Goal: Task Accomplishment & Management: Use online tool/utility

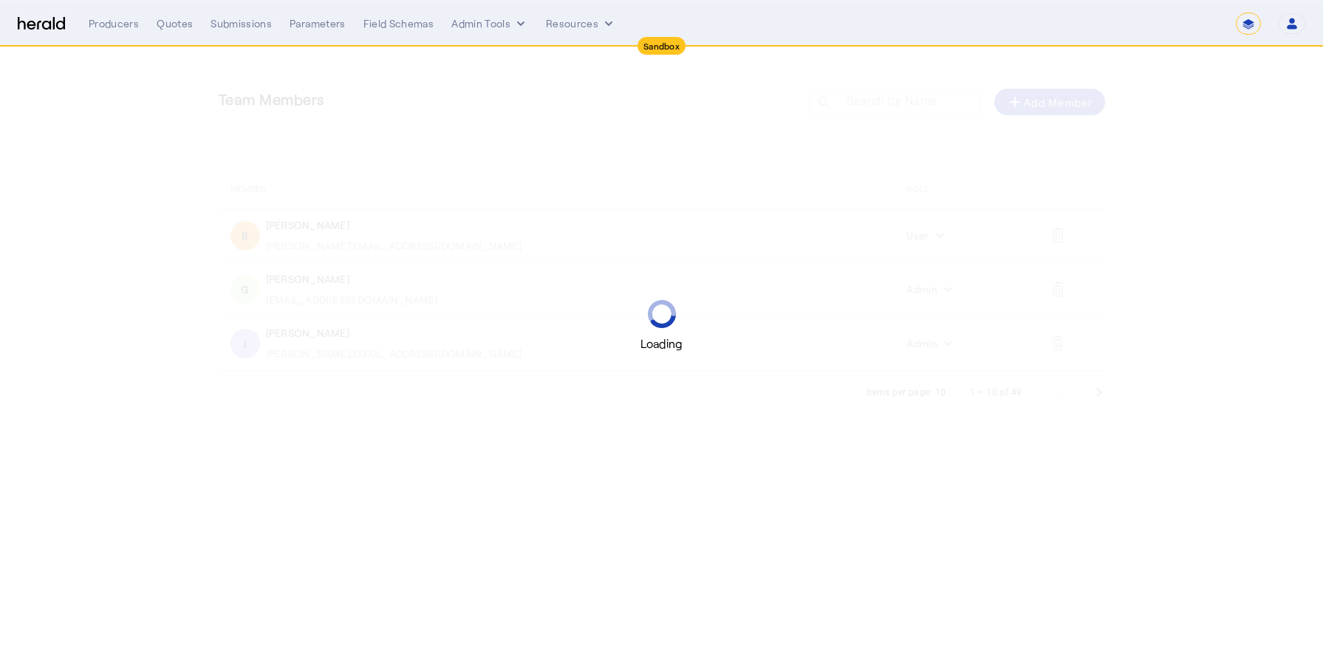
select select "*******"
select select "pfm_2v8p_herald_api"
click at [1119, 22] on select "1Fort Acrisure Acturis Affinity Advisors Affinity Risk Agentero AmWins Anzen Ao…" at bounding box center [1113, 24] width 207 height 22
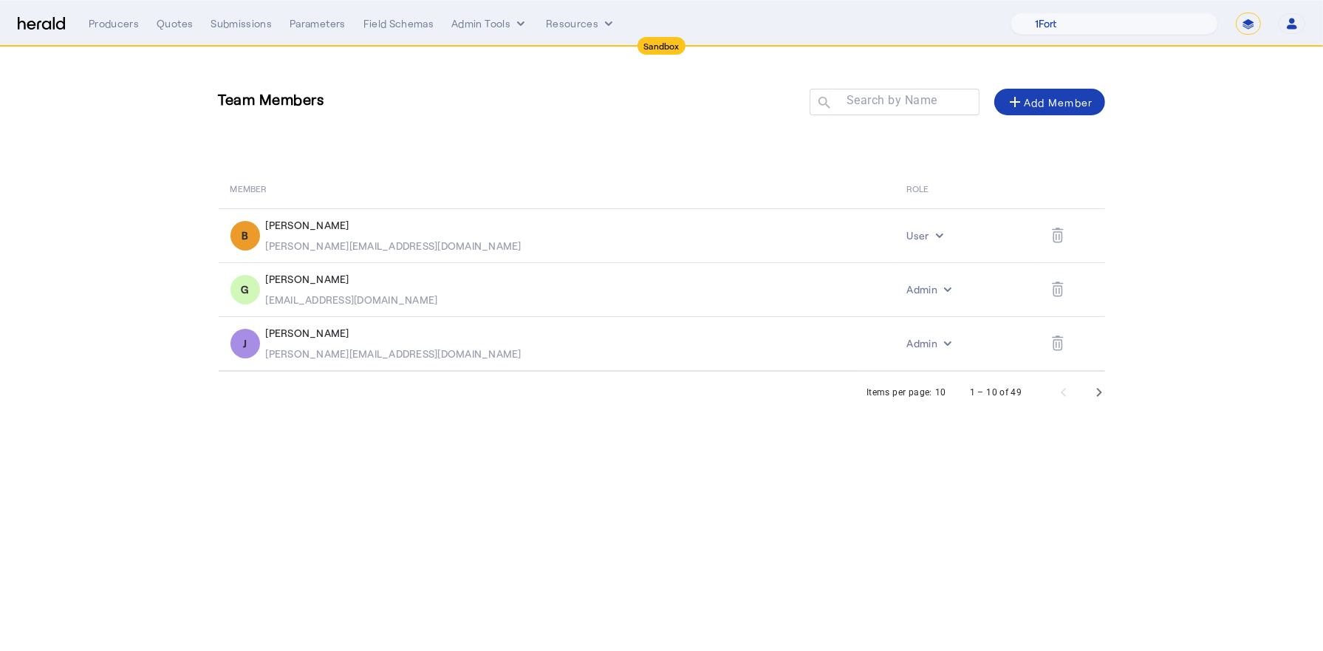
click at [168, 34] on nav "Sandbox Menu Producers Quotes Submissions Parameters Field Schemas Admin Tools …" at bounding box center [661, 24] width 1323 height 46
click at [167, 24] on div "Quotes" at bounding box center [175, 23] width 36 height 15
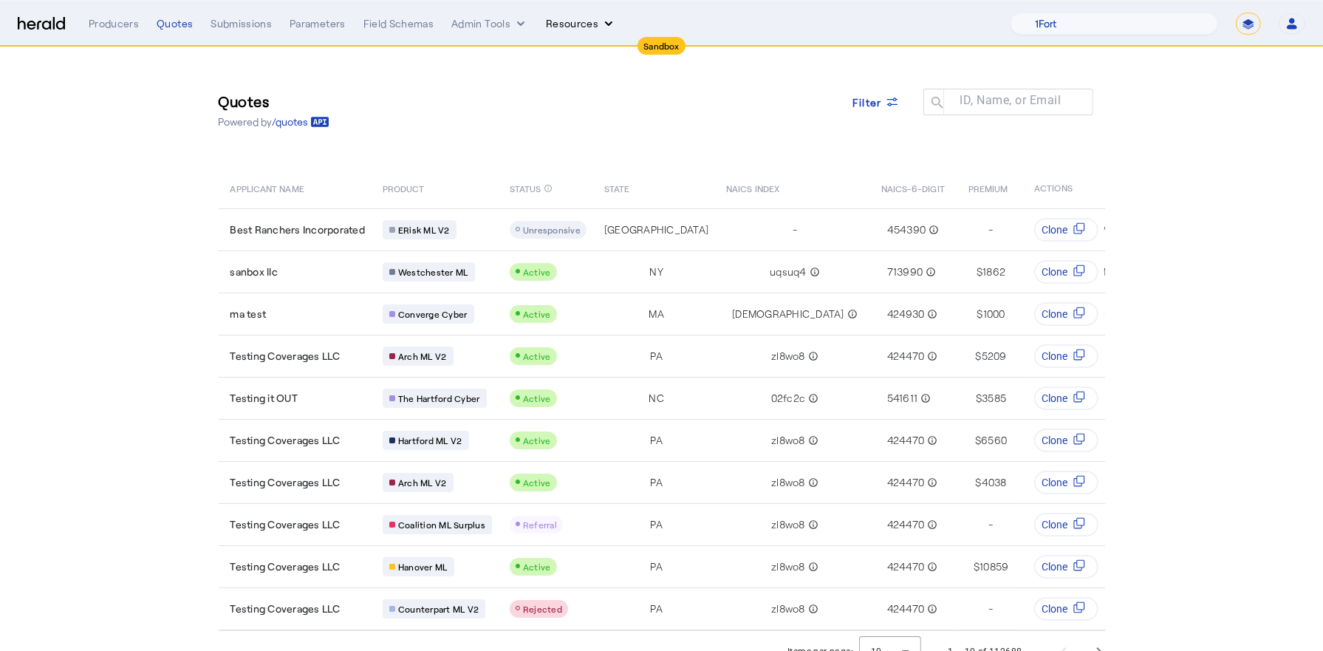
click at [572, 26] on button "Resources" at bounding box center [581, 23] width 70 height 15
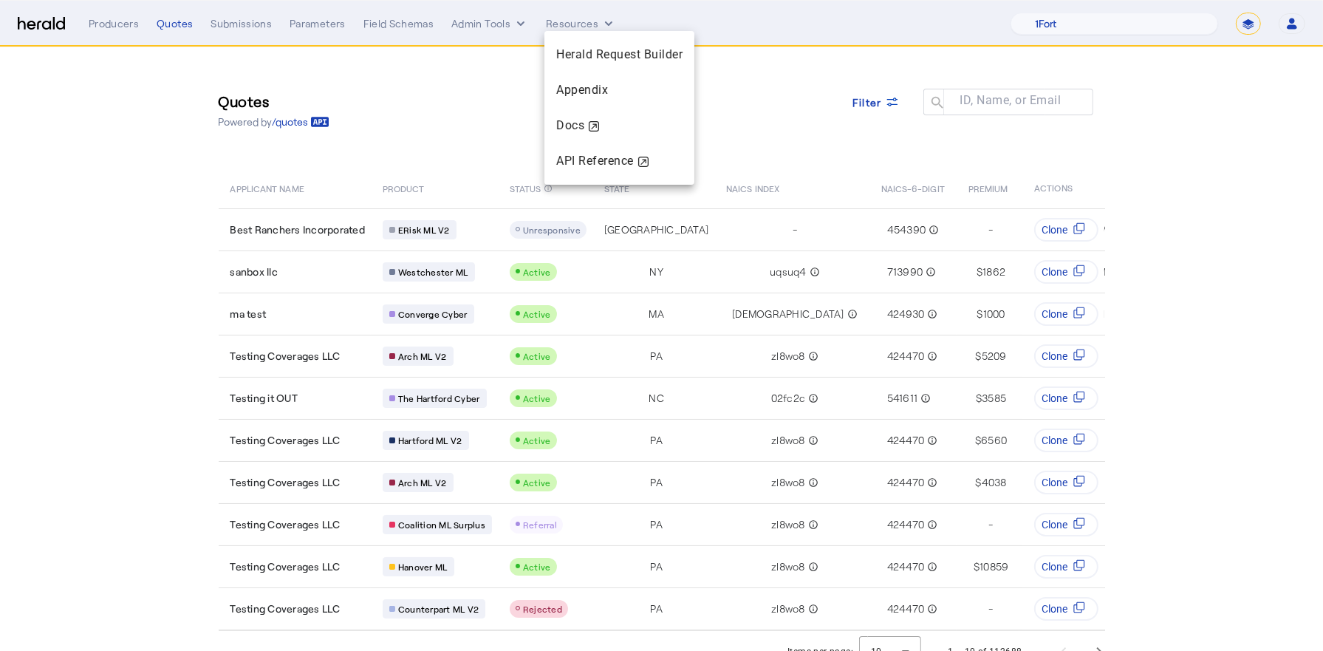
click at [484, 16] on div at bounding box center [661, 325] width 1323 height 651
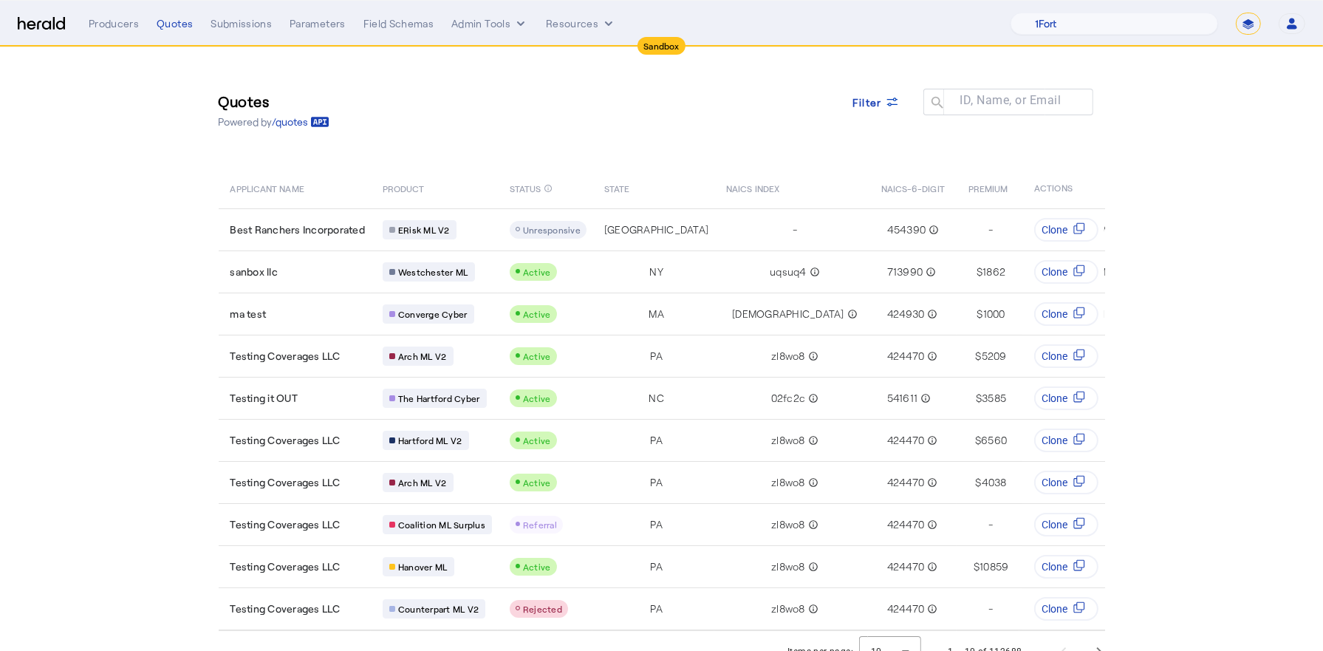
click at [484, 16] on div "Producers Quotes Submissions Parameters Field Schemas Admin Tools Resources 1Fo…" at bounding box center [697, 24] width 1216 height 22
click at [483, 24] on button "Admin Tools" at bounding box center [489, 23] width 77 height 15
click at [565, 21] on div at bounding box center [661, 325] width 1323 height 651
click at [565, 21] on button "Resources" at bounding box center [581, 23] width 70 height 15
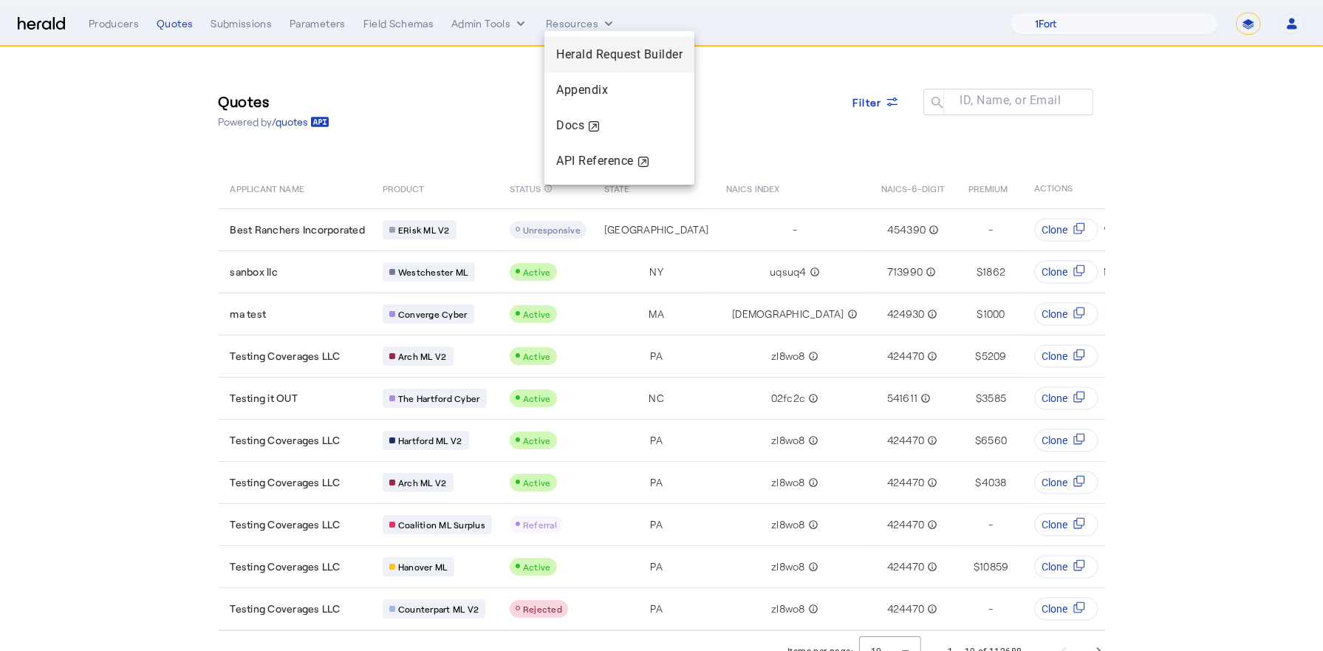
click at [588, 53] on span "Herald Request Builder" at bounding box center [619, 54] width 126 height 14
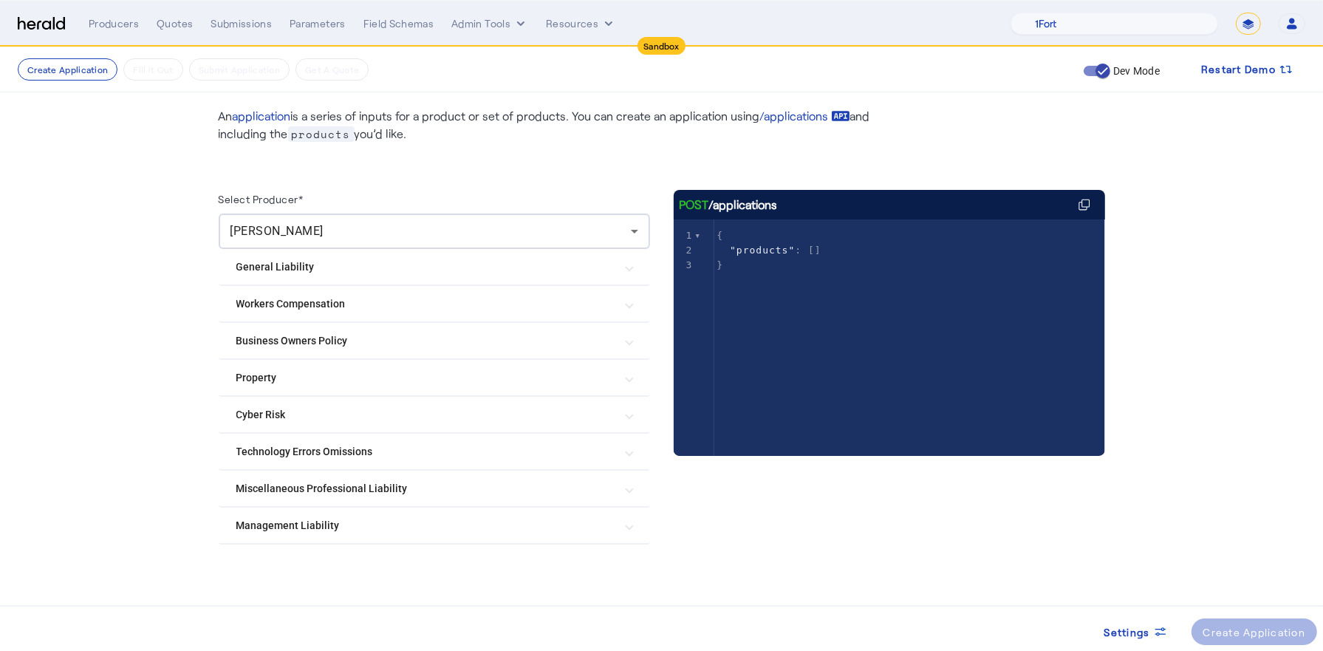
scroll to position [60, 0]
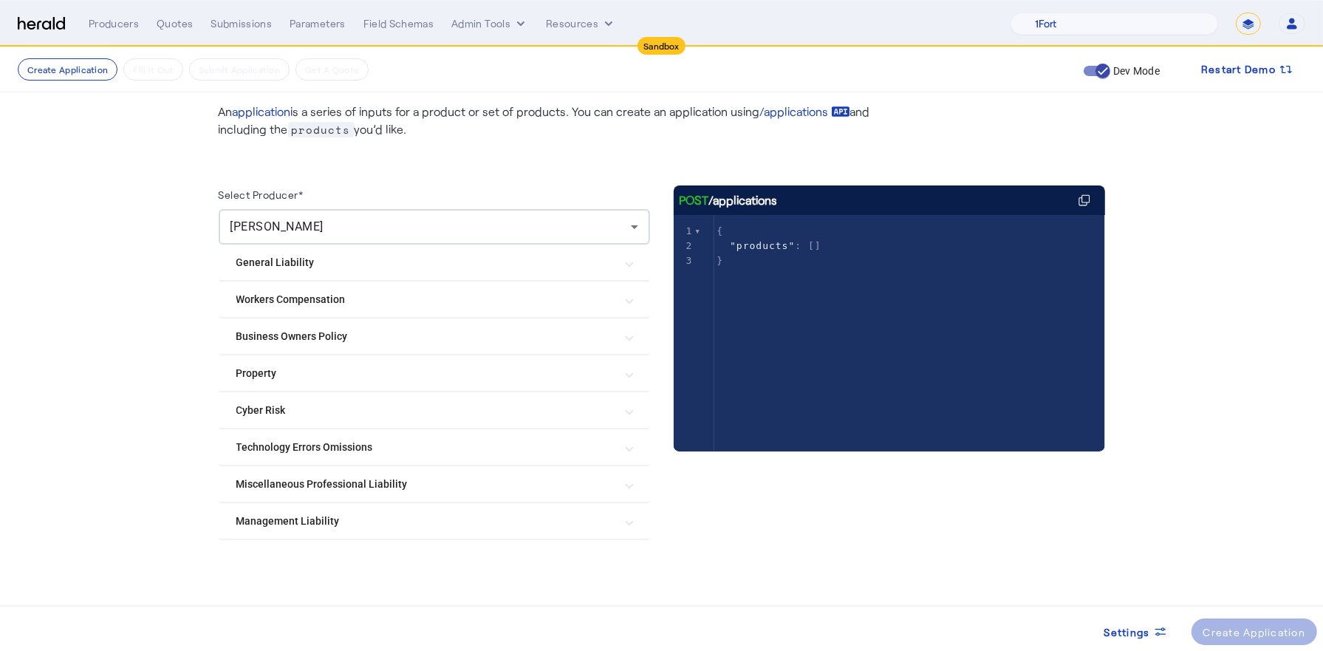
click at [298, 412] on Risk "Cyber Risk" at bounding box center [425, 410] width 378 height 16
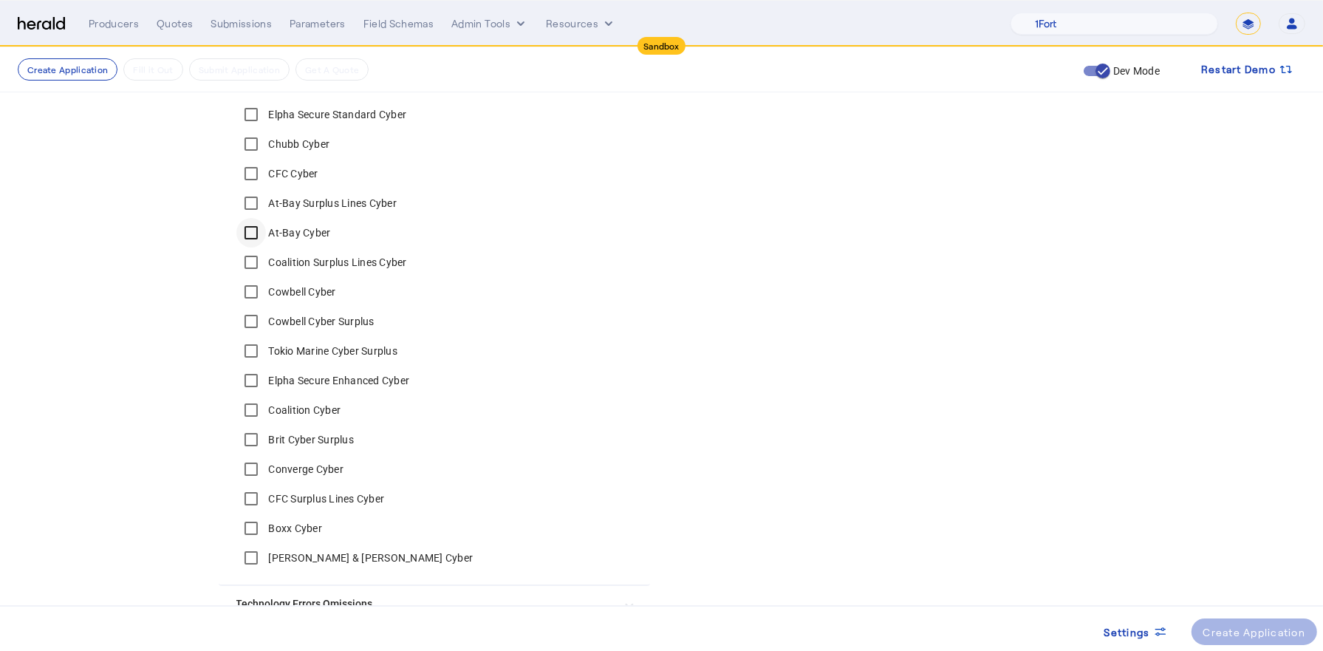
scroll to position [534, 0]
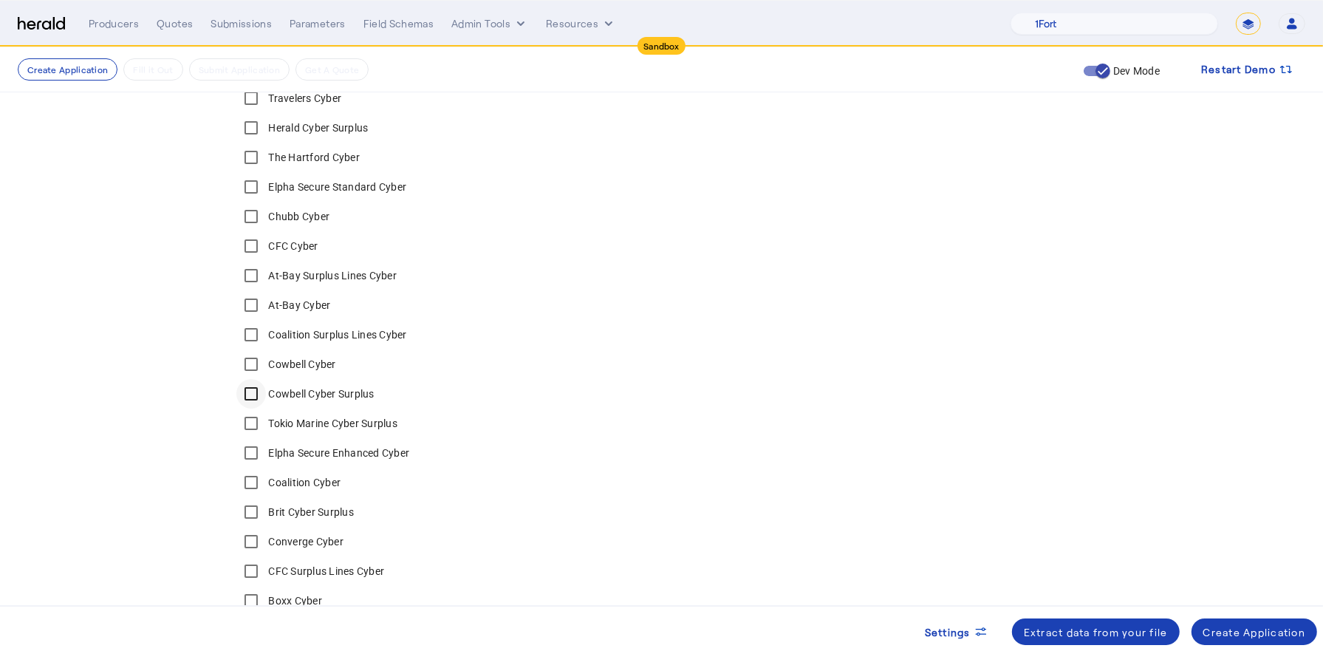
click at [252, 376] on div at bounding box center [250, 393] width 35 height 35
click at [1266, 625] on div "Create Application" at bounding box center [1254, 632] width 103 height 16
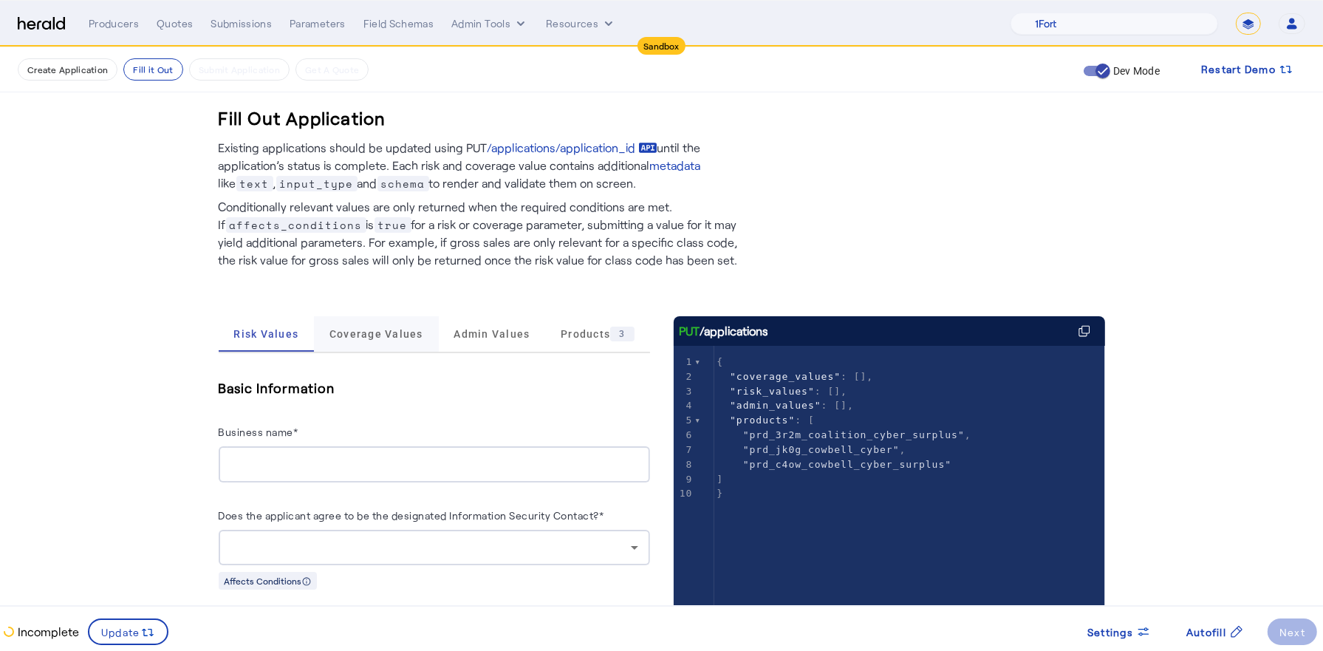
click at [421, 326] on div "Coverage Values" at bounding box center [376, 333] width 125 height 35
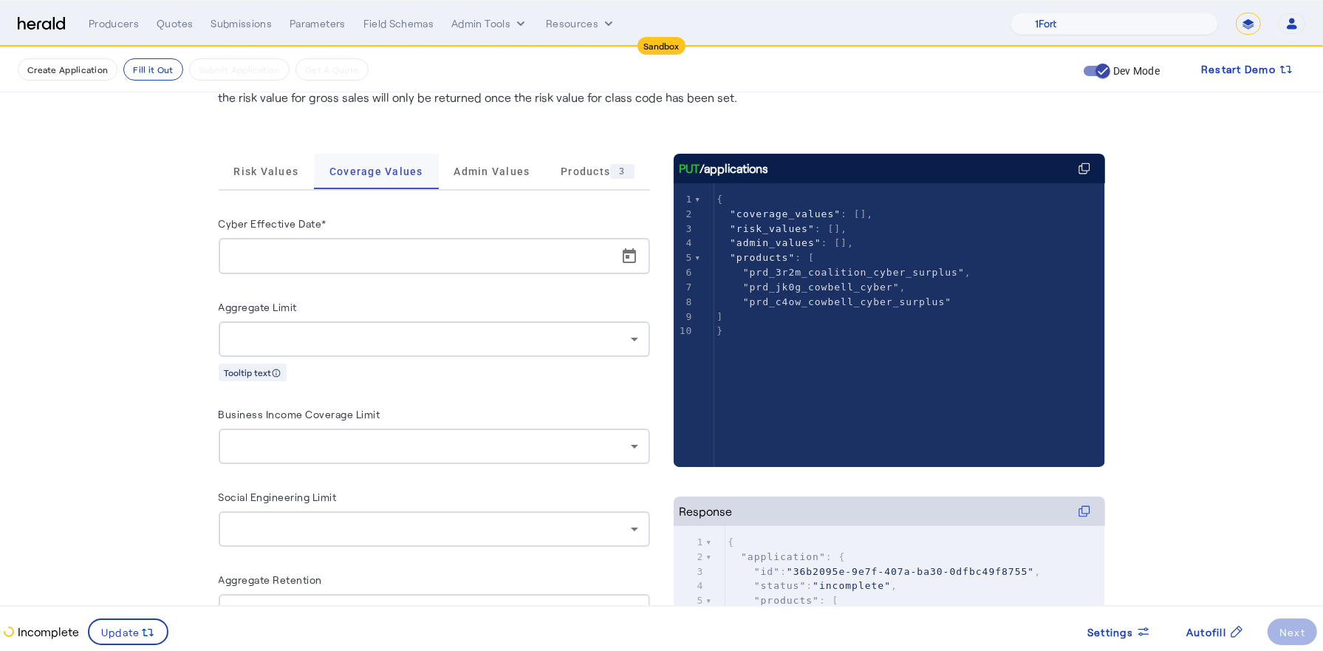
scroll to position [166, 0]
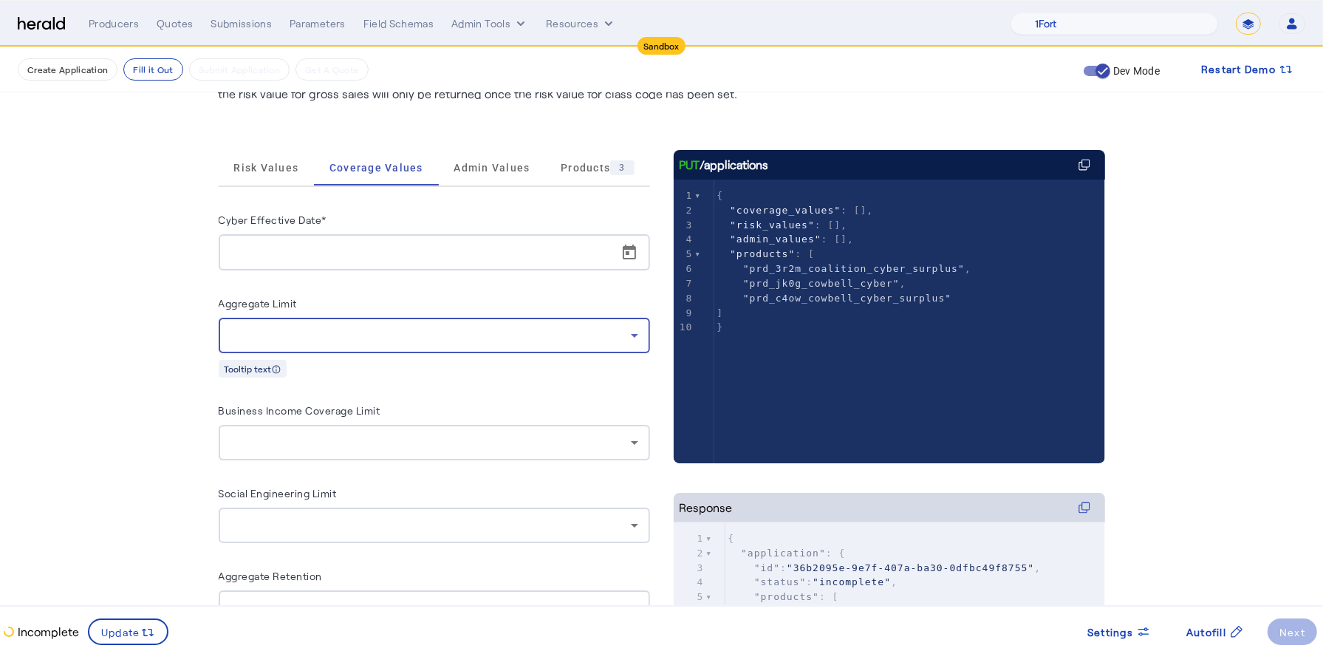
click at [457, 330] on div at bounding box center [430, 335] width 400 height 18
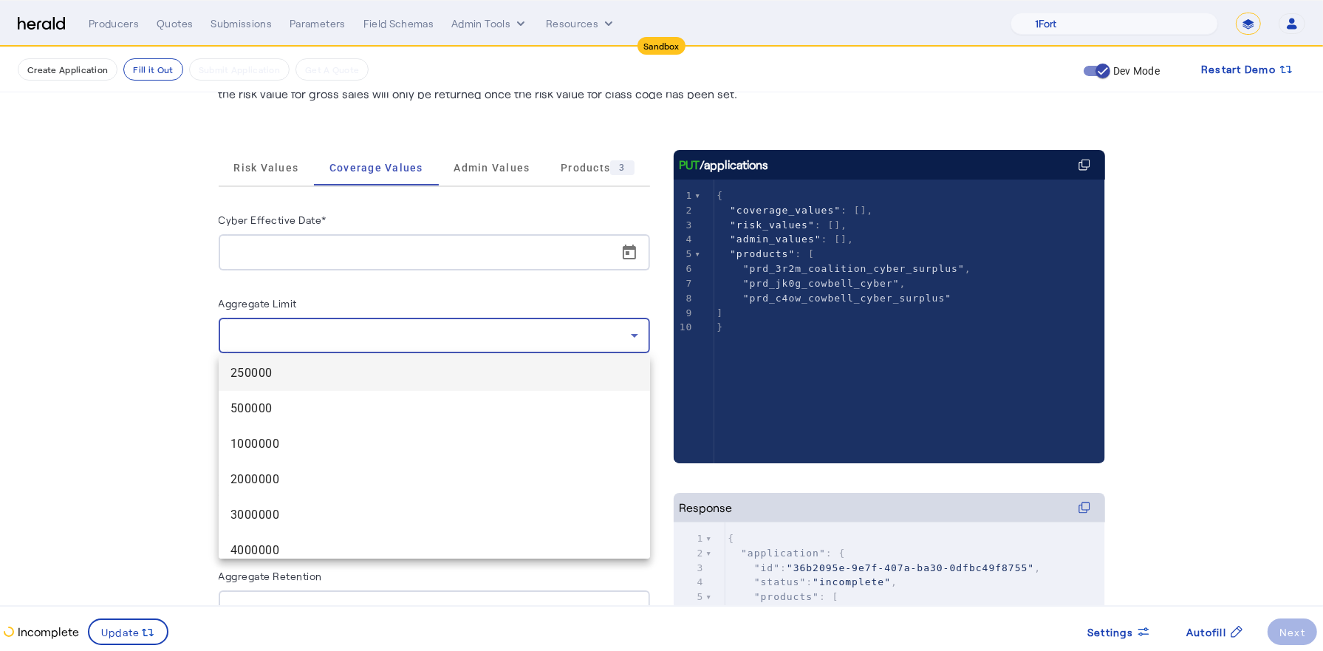
click at [408, 348] on div at bounding box center [661, 325] width 1323 height 651
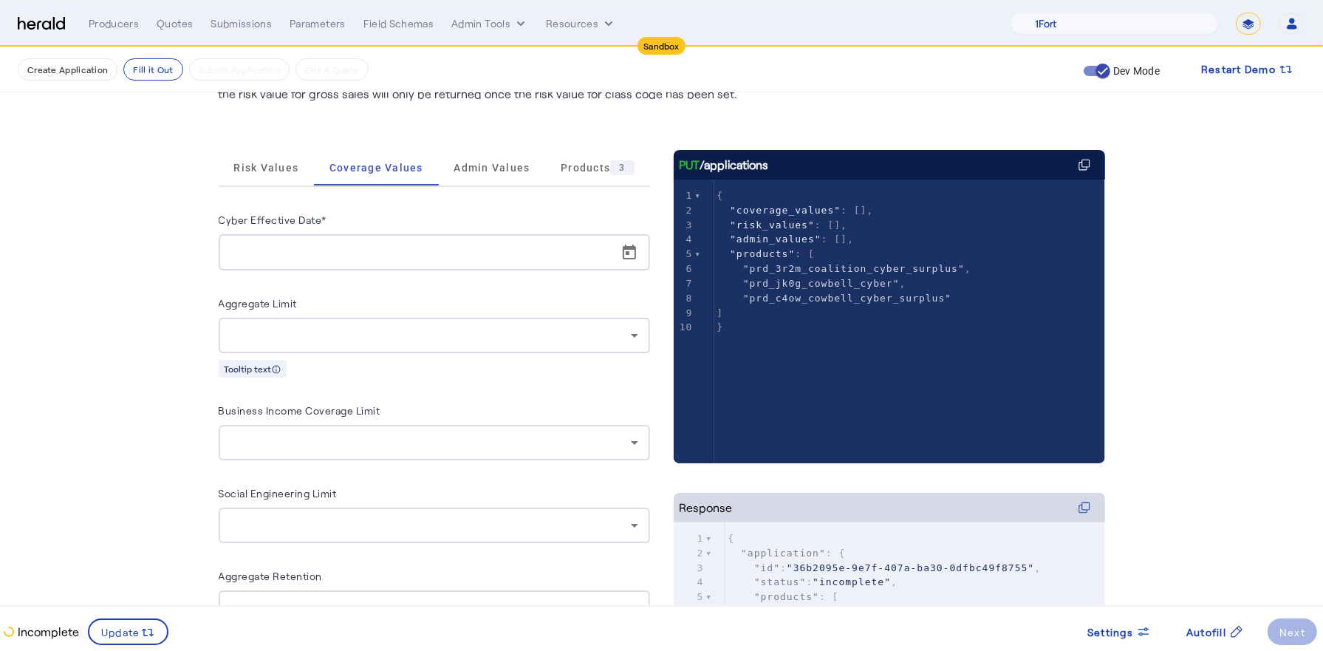
click at [390, 357] on div "Aggregate Limit Tooltip text" at bounding box center [434, 335] width 431 height 83
click at [393, 337] on div at bounding box center [430, 335] width 400 height 18
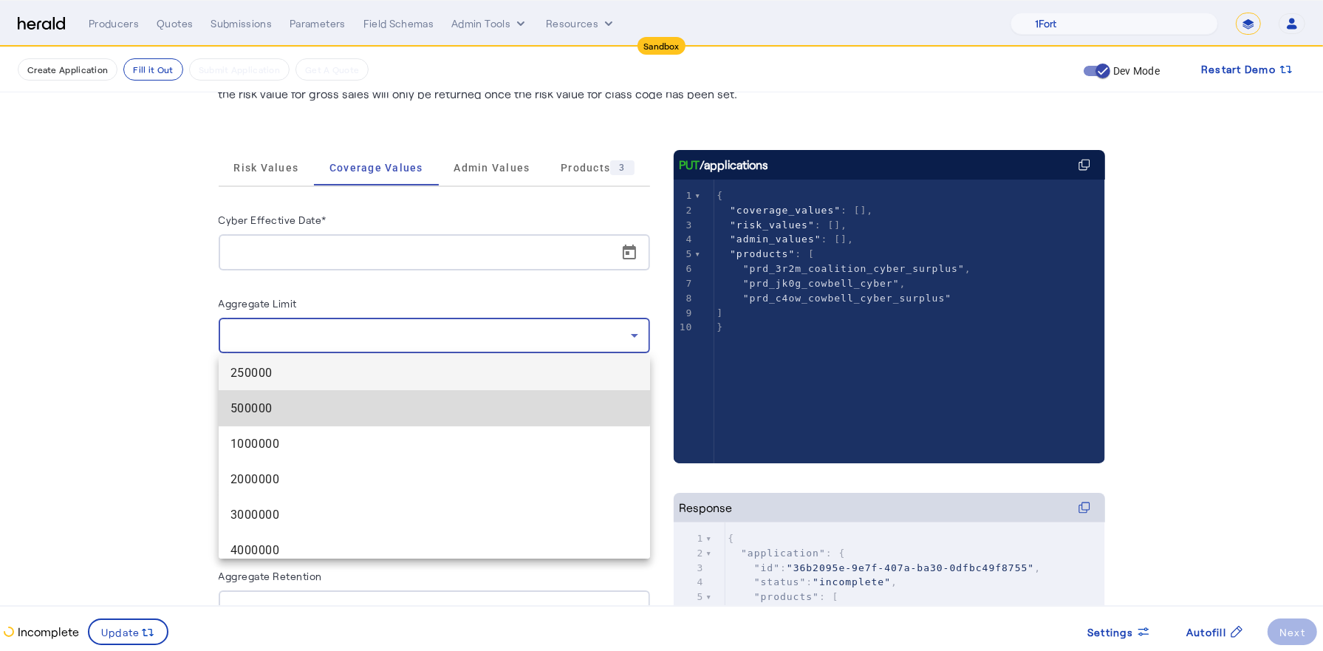
click at [360, 395] on mat-option "500000" at bounding box center [434, 408] width 431 height 35
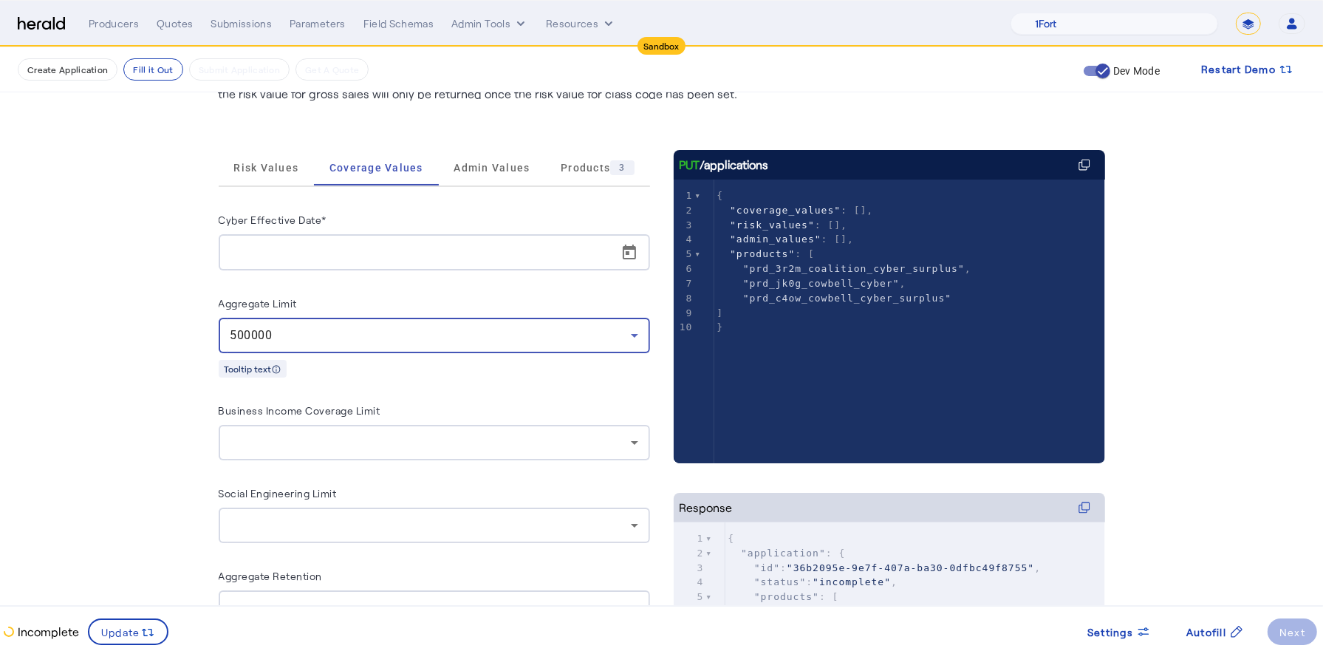
click at [353, 336] on div "500000" at bounding box center [430, 335] width 400 height 18
